Goal: Task Accomplishment & Management: Manage account settings

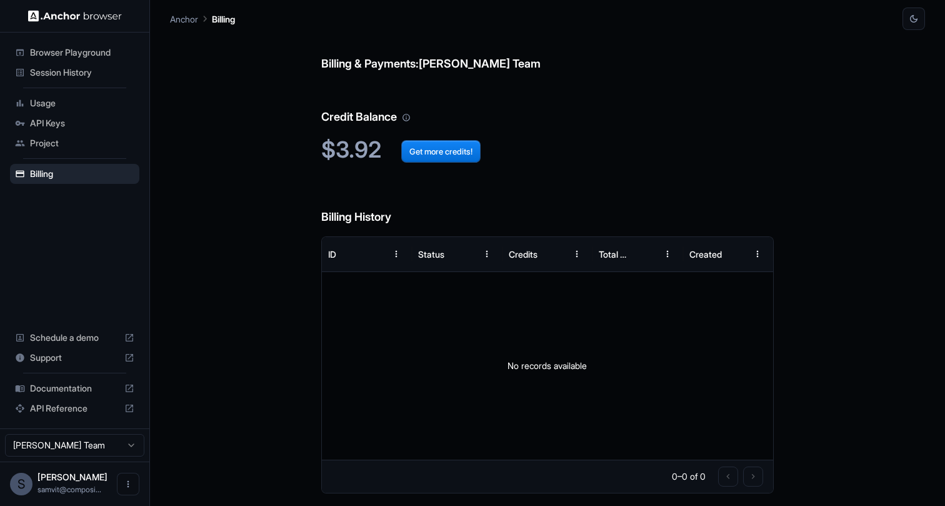
click at [55, 71] on span "Session History" at bounding box center [82, 72] width 104 height 13
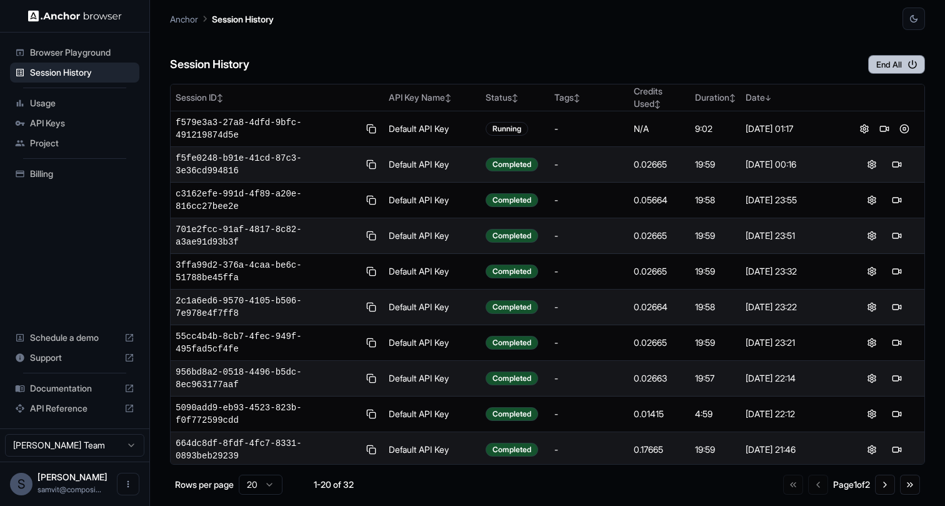
click at [908, 70] on button "End All" at bounding box center [896, 64] width 57 height 19
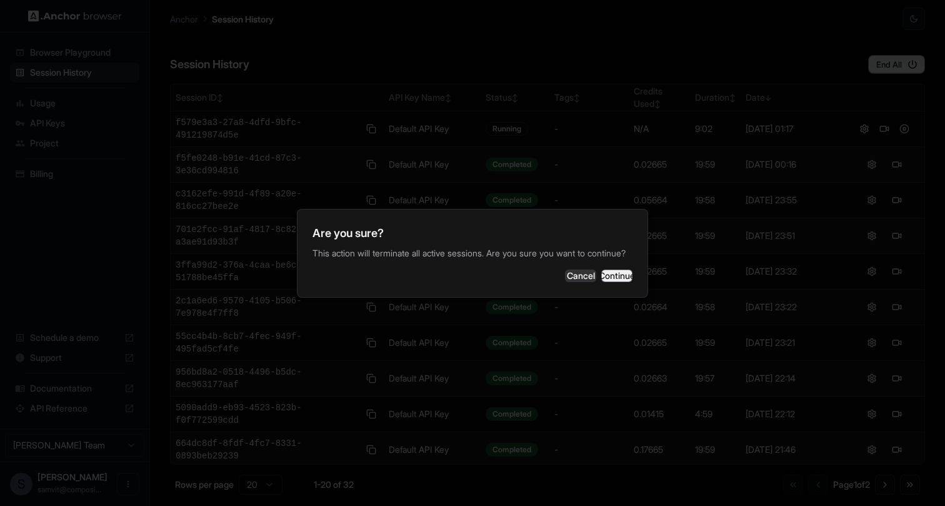
click at [621, 282] on button "Continue" at bounding box center [616, 275] width 31 height 13
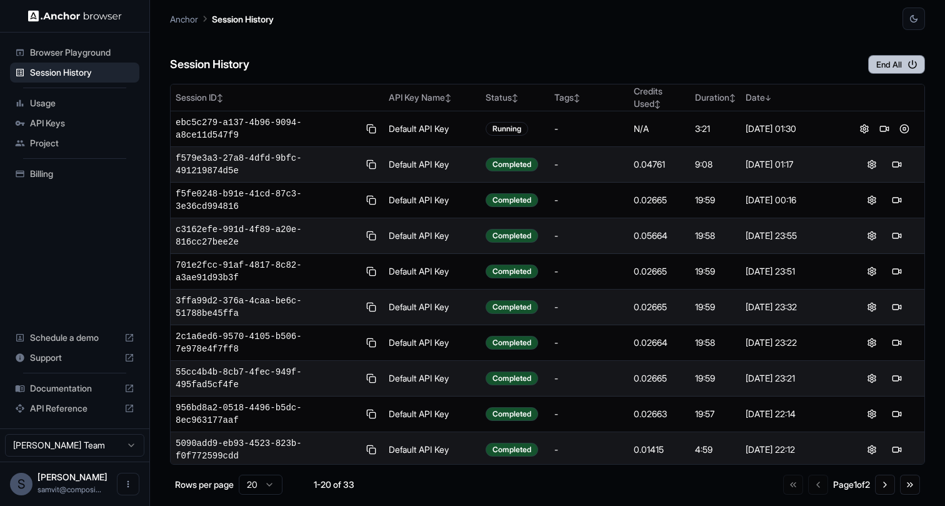
click at [898, 70] on button "End All" at bounding box center [896, 64] width 57 height 19
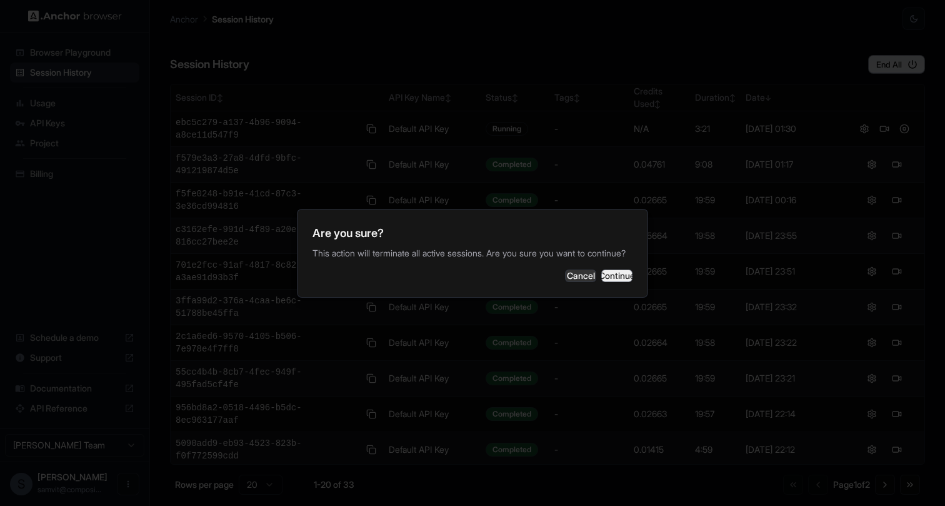
click at [611, 282] on button "Continue" at bounding box center [616, 275] width 31 height 13
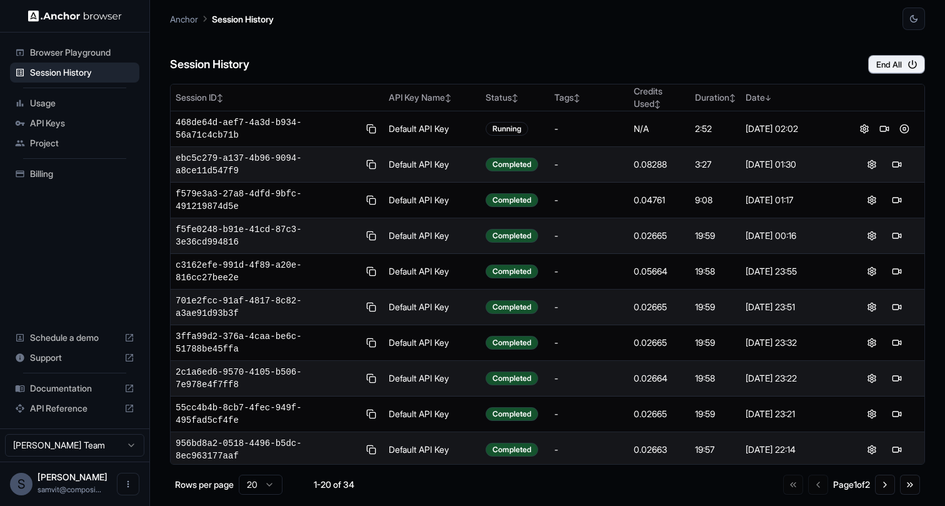
drag, startPoint x: 640, startPoint y: 89, endPoint x: 649, endPoint y: 75, distance: 16.8
click at [646, 81] on div "Session History End All Session ID ↕ API Key Name ↕ Status ↕ Tags ↕ Credits Use…" at bounding box center [547, 268] width 755 height 476
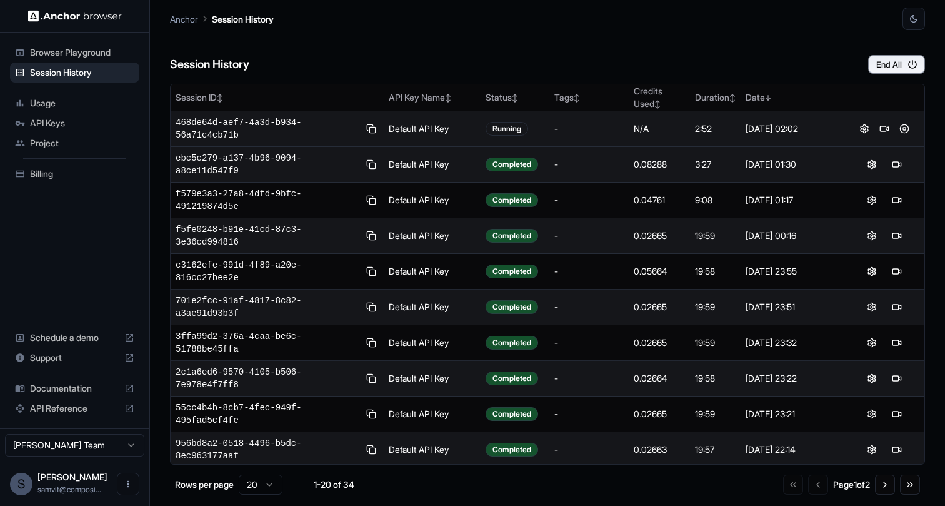
click at [597, 119] on td "-" at bounding box center [588, 129] width 79 height 36
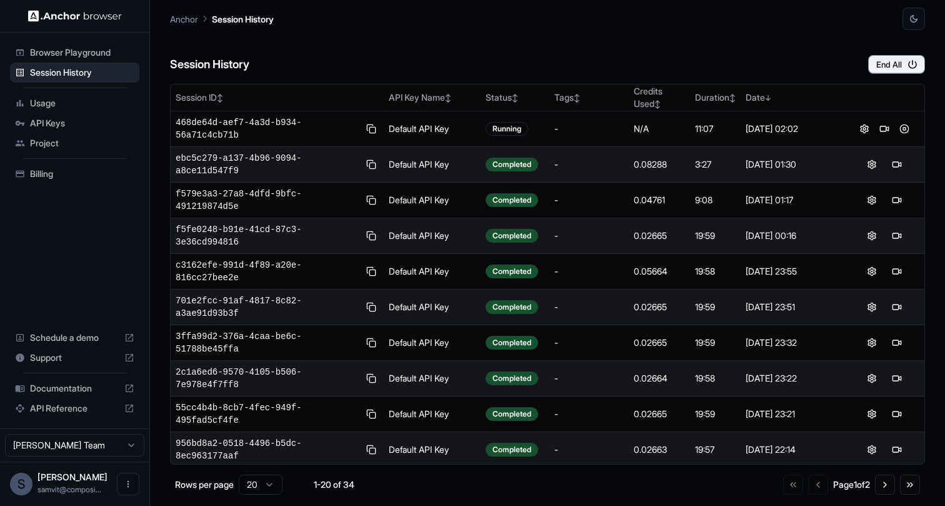
click at [71, 181] on div "Billing" at bounding box center [74, 174] width 129 height 20
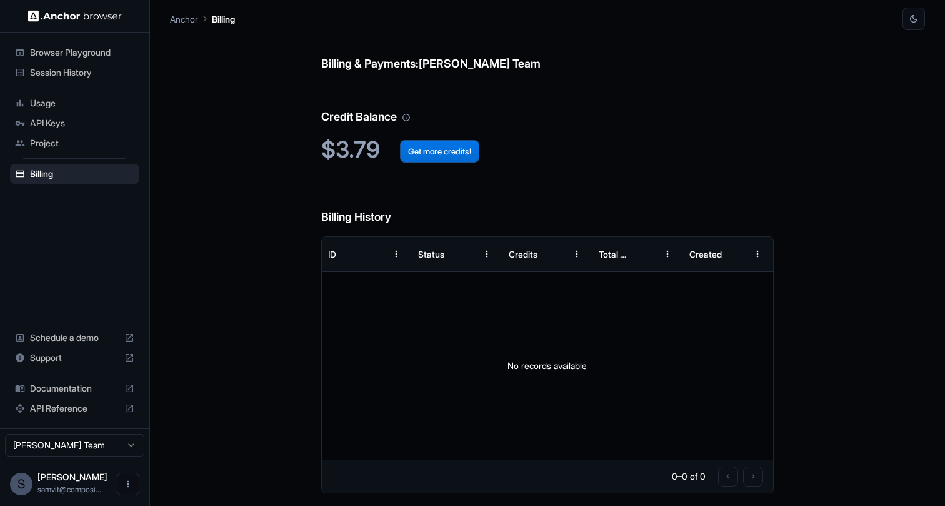
click at [461, 151] on button "Get more credits!" at bounding box center [439, 151] width 79 height 23
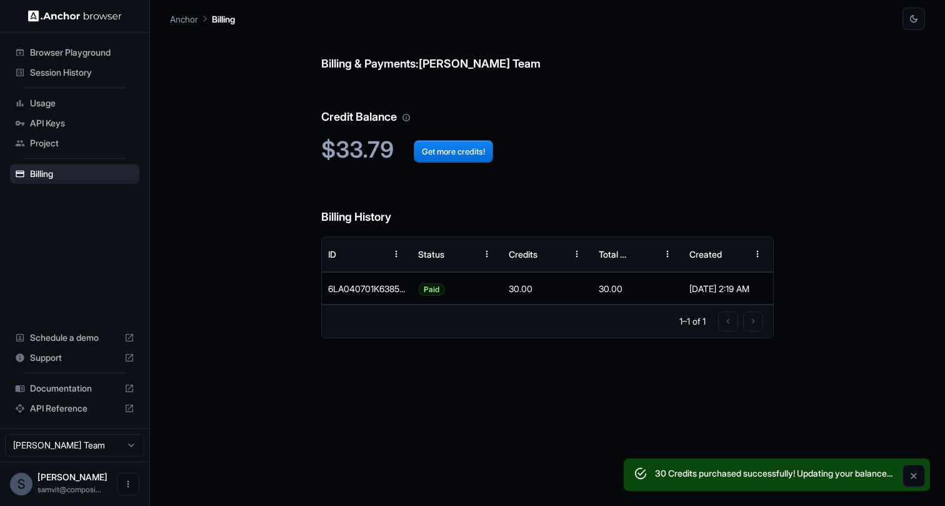
click at [630, 409] on div "Billing & Payments: Samvit Jatia Team Credit Balance $33.79 Get more credits! B…" at bounding box center [547, 268] width 453 height 476
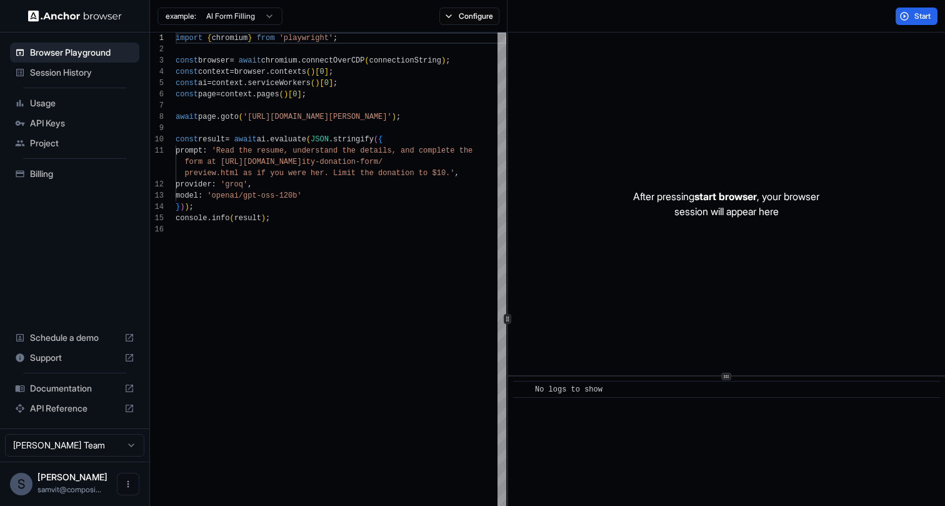
scroll to position [113, 0]
